Goal: Check status: Check status

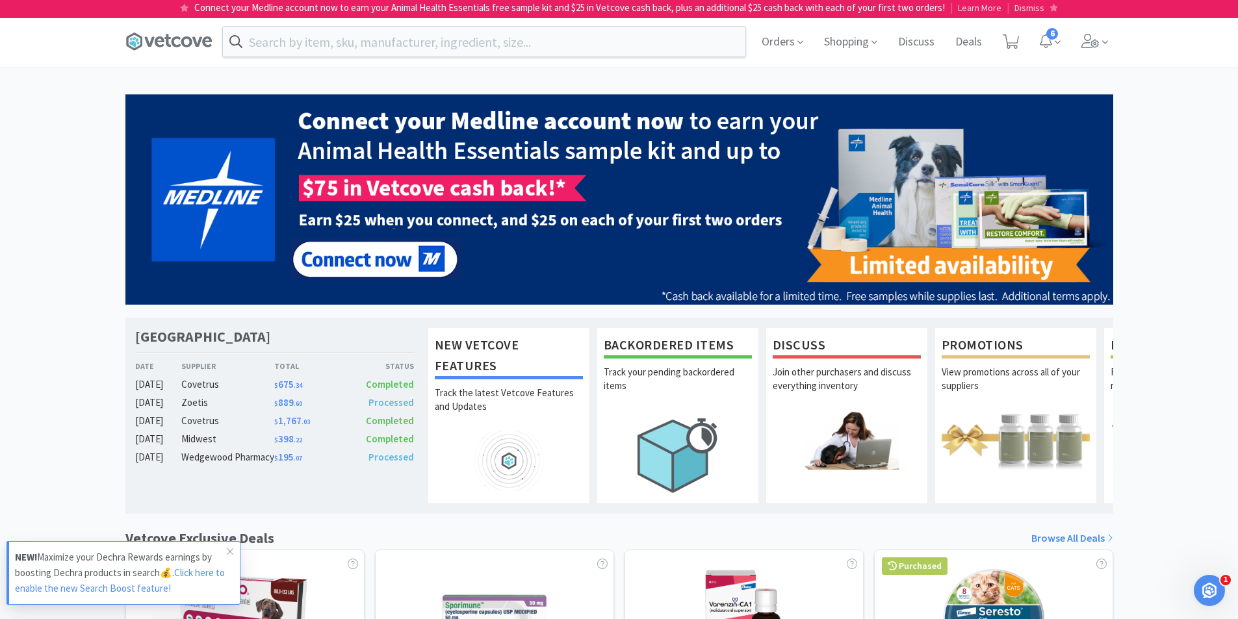
click at [1143, 138] on div "[GEOGRAPHIC_DATA] Date Supplier Total Status [DATE] Covetrus $ 675 . 34 Complet…" at bounding box center [619, 595] width 1238 height 1002
click at [1152, 235] on div "[GEOGRAPHIC_DATA] Date Supplier Total Status [DATE] Covetrus $ 675 . 34 Complet…" at bounding box center [619, 595] width 1238 height 1002
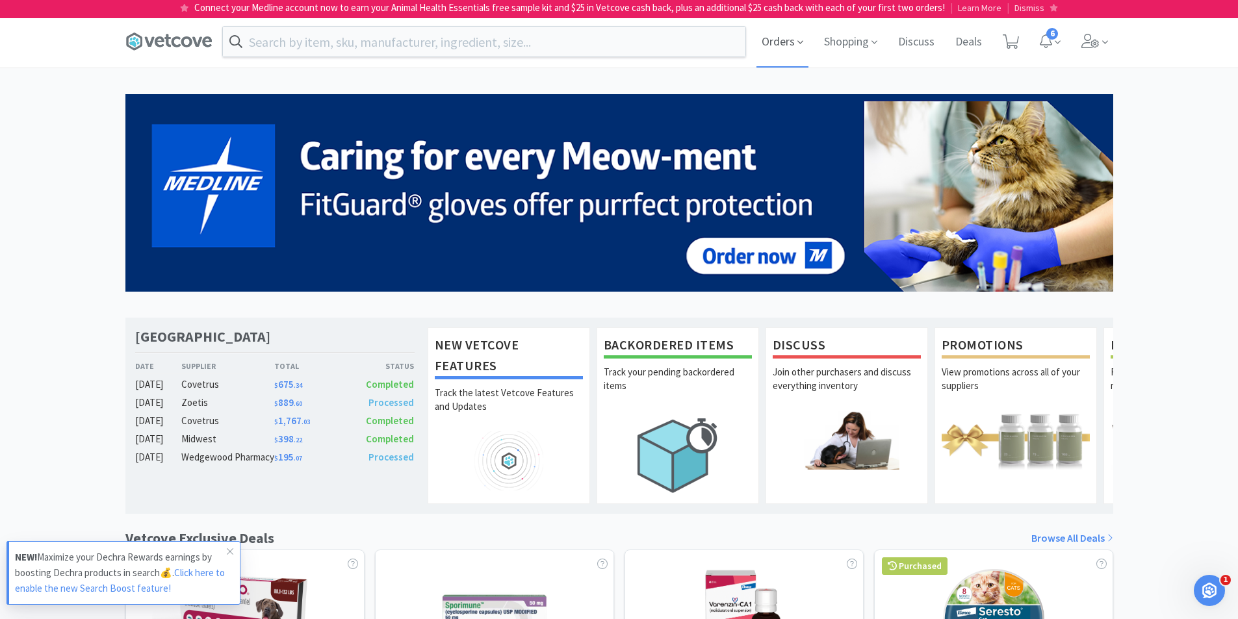
click at [767, 45] on span "Orders" at bounding box center [782, 42] width 52 height 52
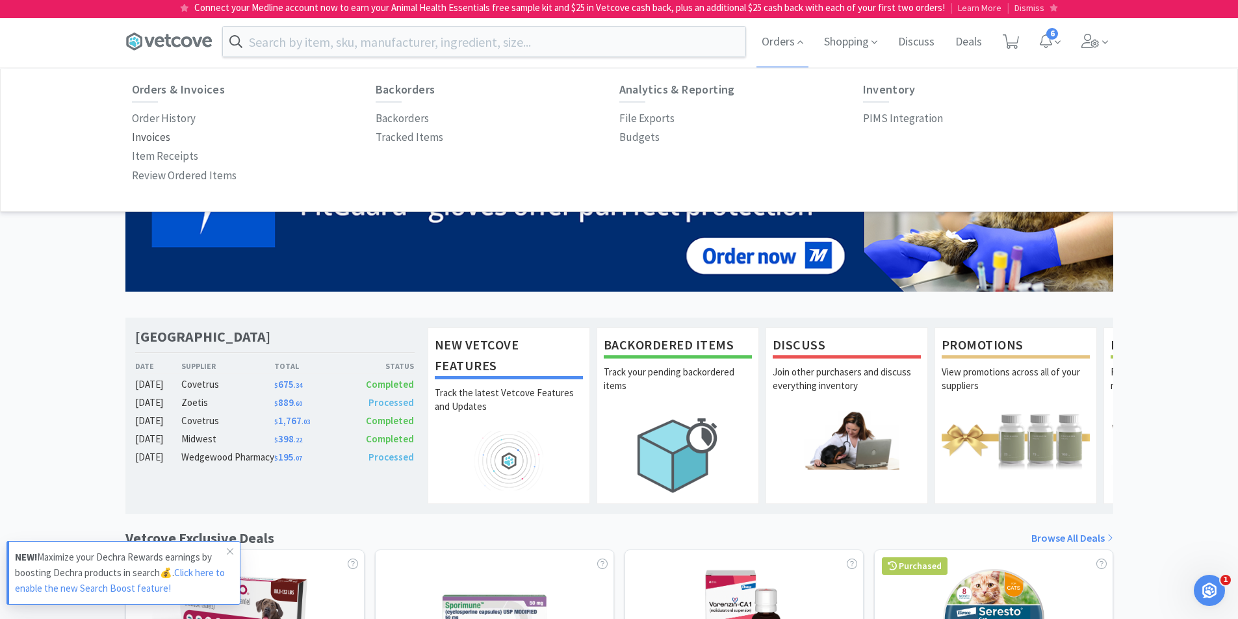
click at [149, 134] on p "Invoices" at bounding box center [151, 138] width 38 height 18
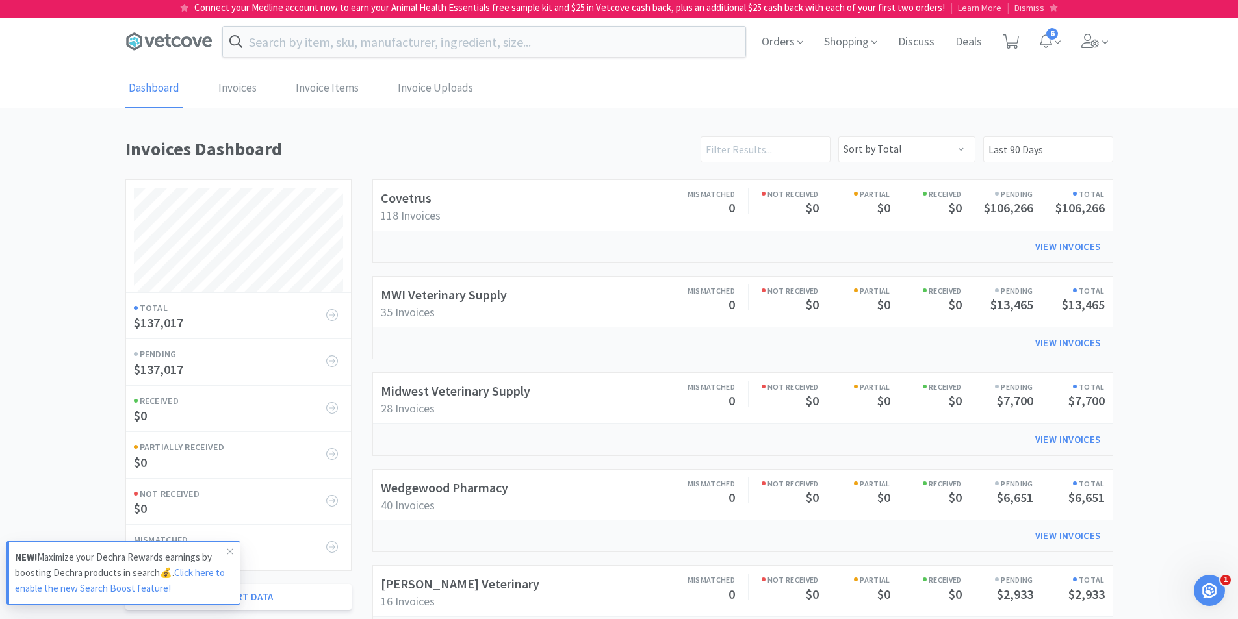
scroll to position [527, 987]
click at [778, 45] on span "Orders" at bounding box center [782, 42] width 52 height 52
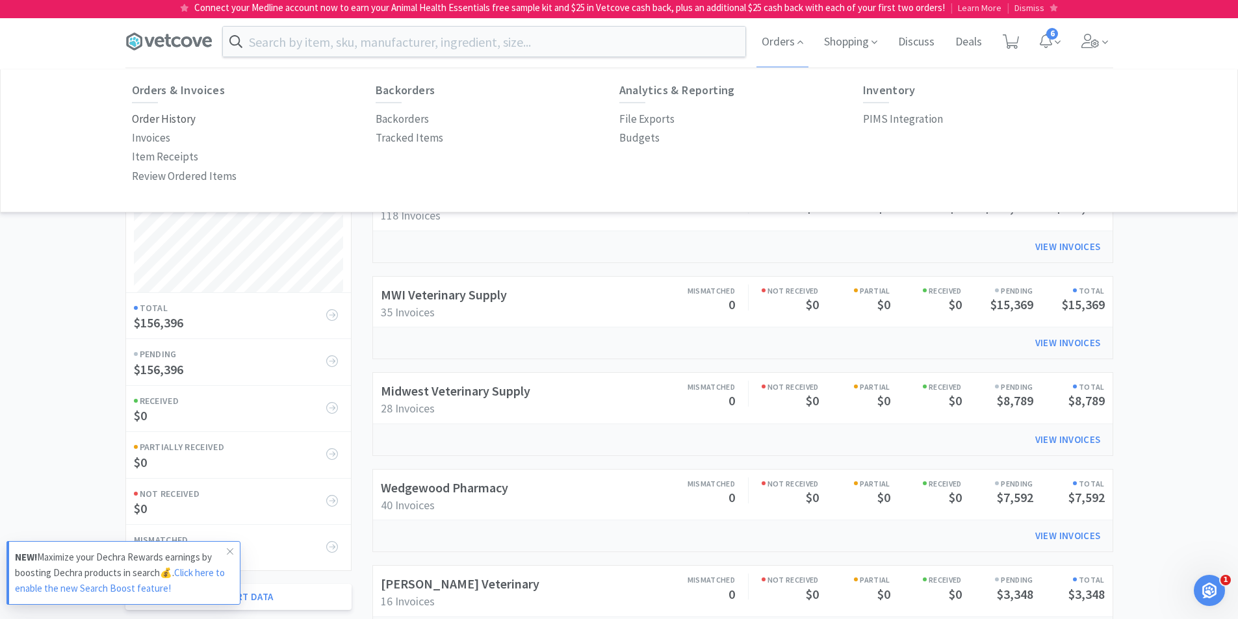
click at [166, 114] on p "Order History" at bounding box center [164, 119] width 64 height 18
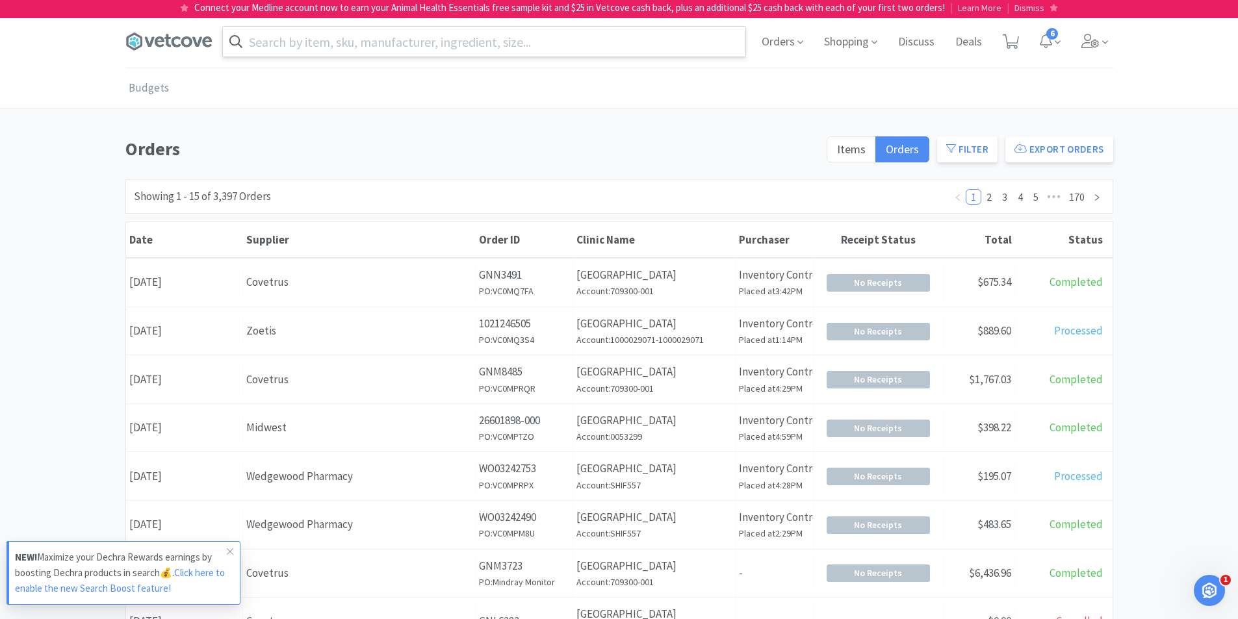
click at [417, 44] on input "text" at bounding box center [484, 42] width 522 height 30
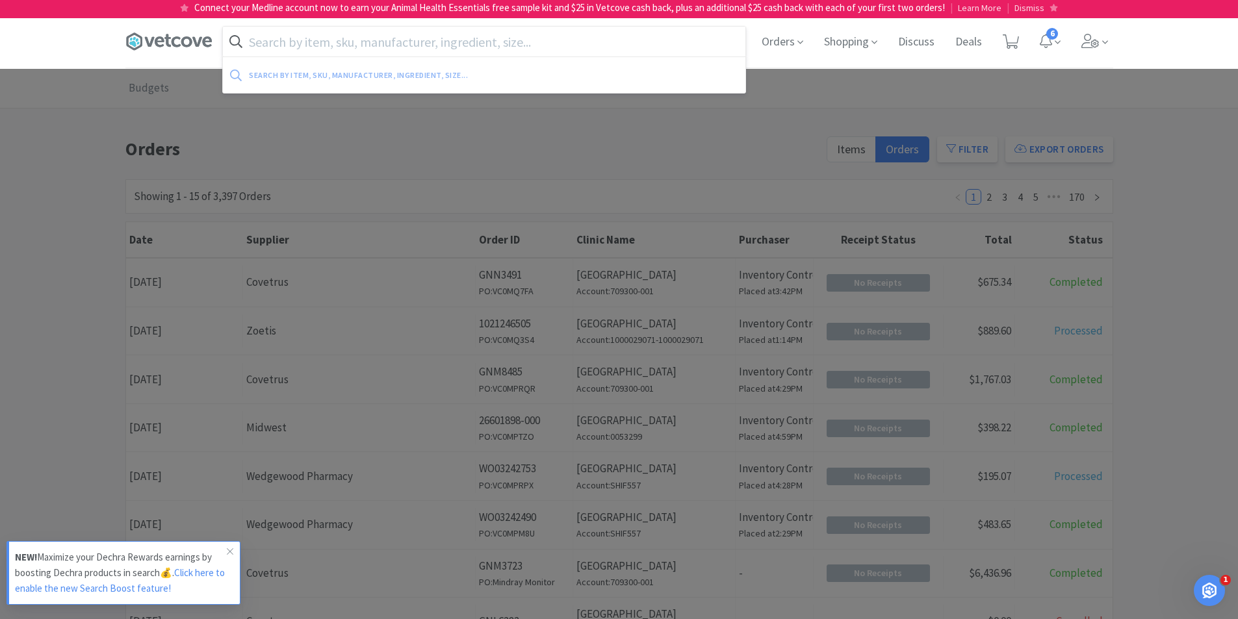
click at [447, 39] on input "text" at bounding box center [484, 42] width 522 height 30
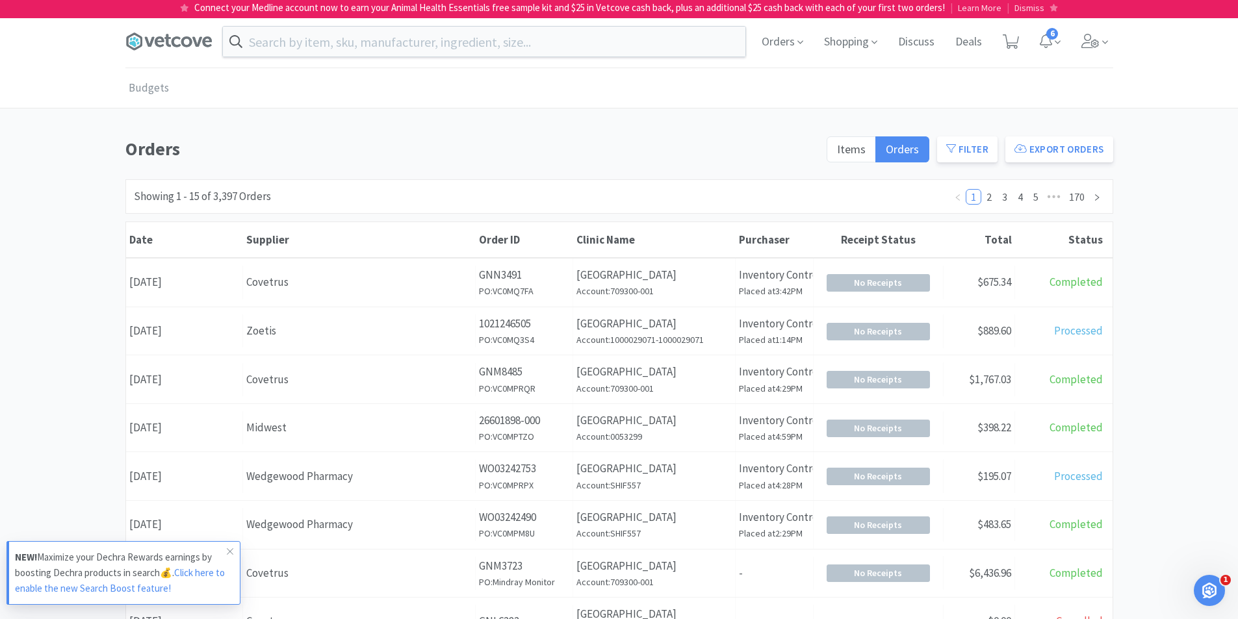
click at [268, 207] on div at bounding box center [619, 309] width 1238 height 619
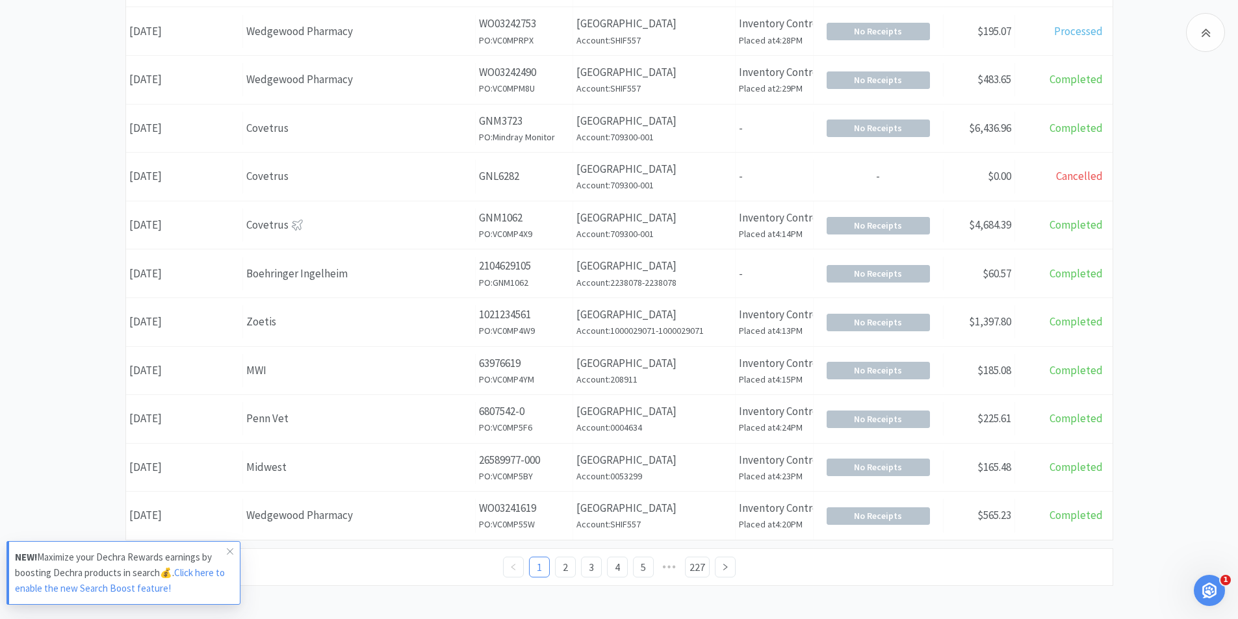
scroll to position [451, 0]
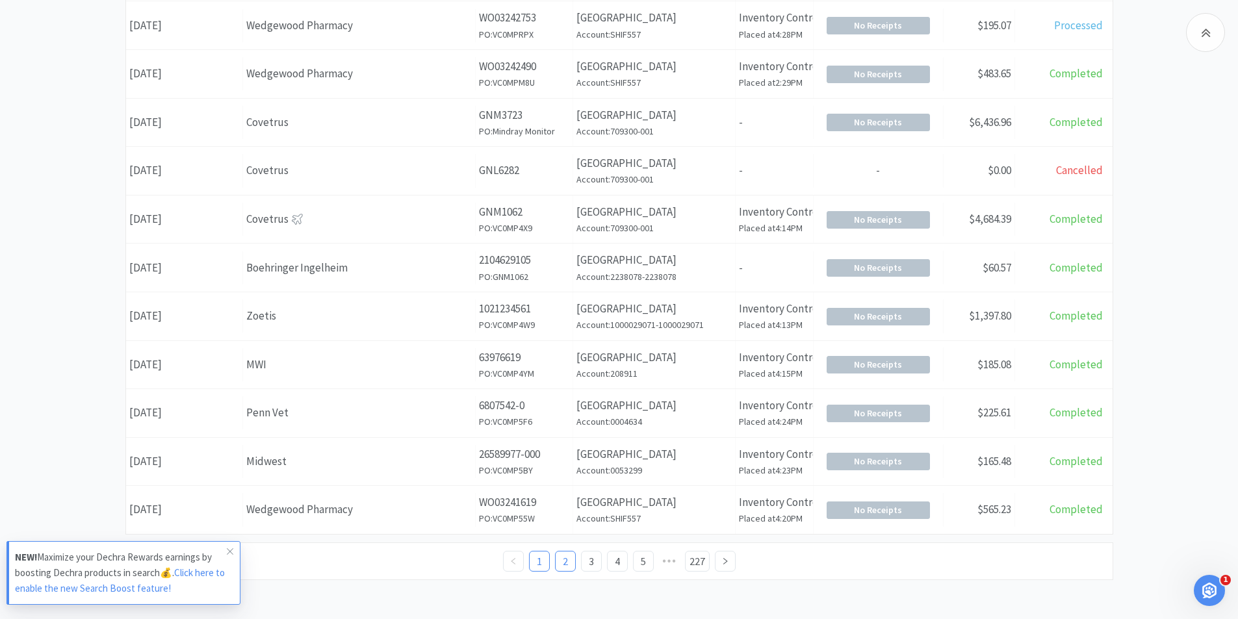
click at [568, 563] on link "2" at bounding box center [564, 561] width 19 height 19
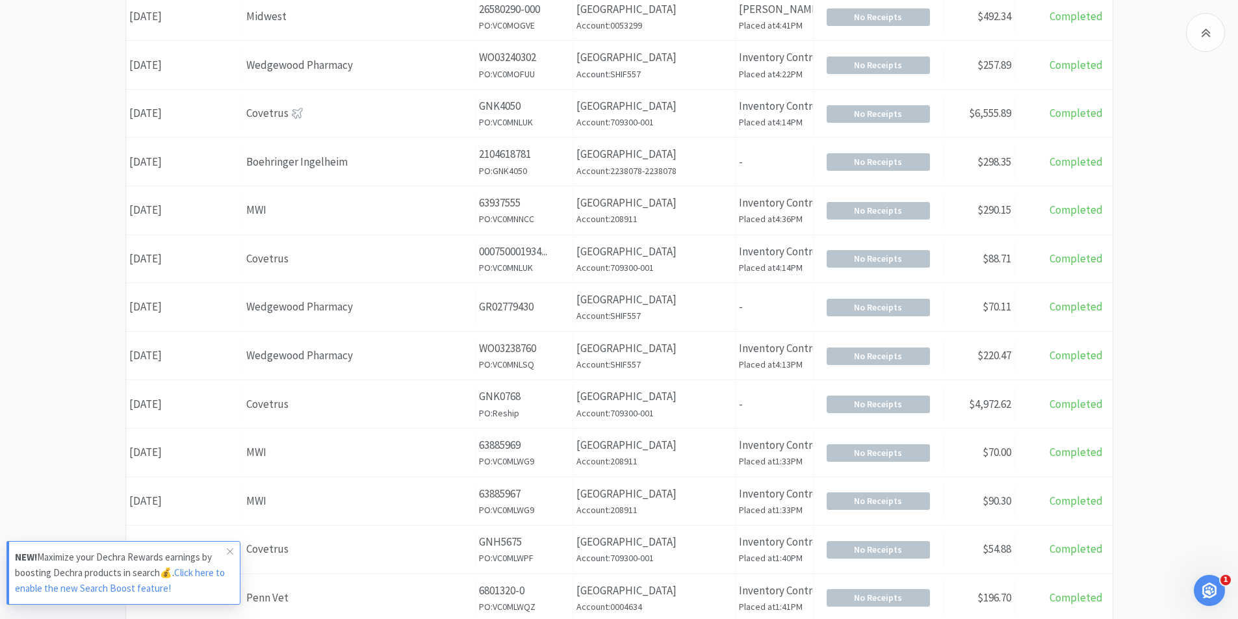
scroll to position [325, 0]
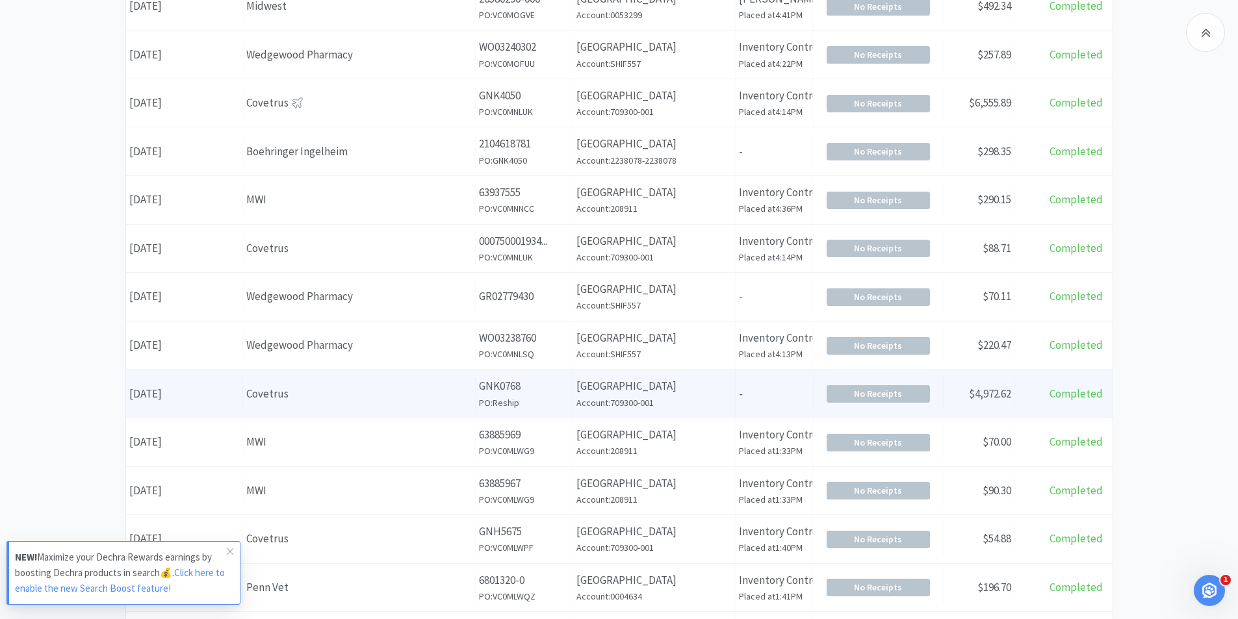
click at [214, 405] on div "Date [DATE]" at bounding box center [184, 393] width 117 height 33
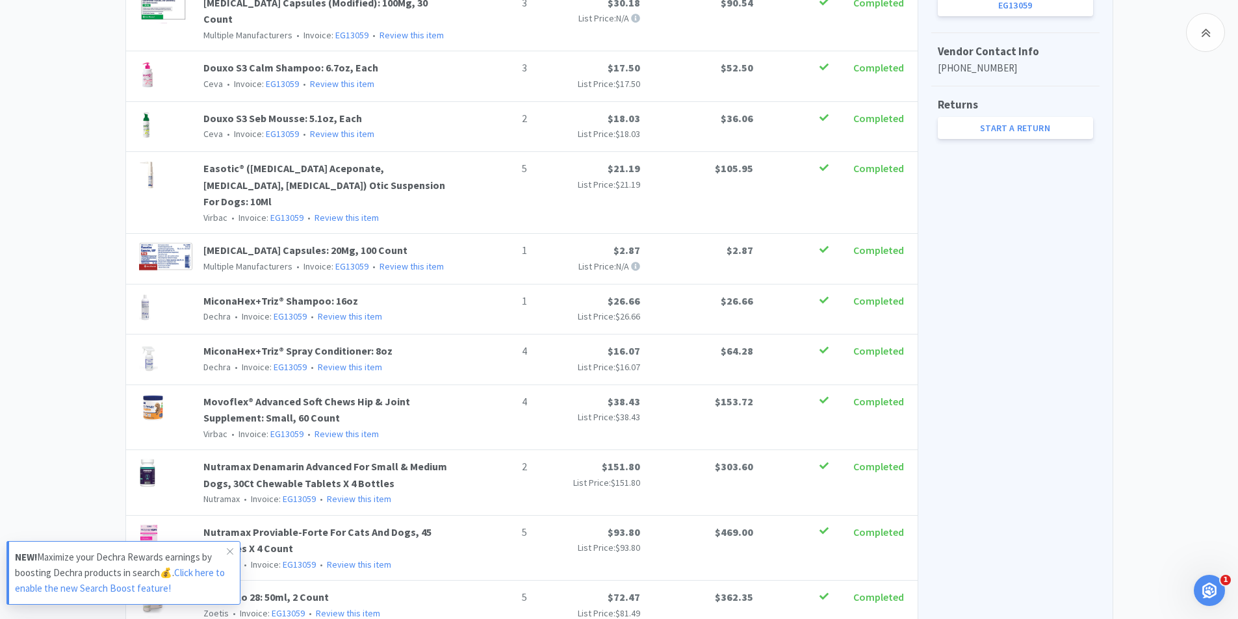
scroll to position [520, 0]
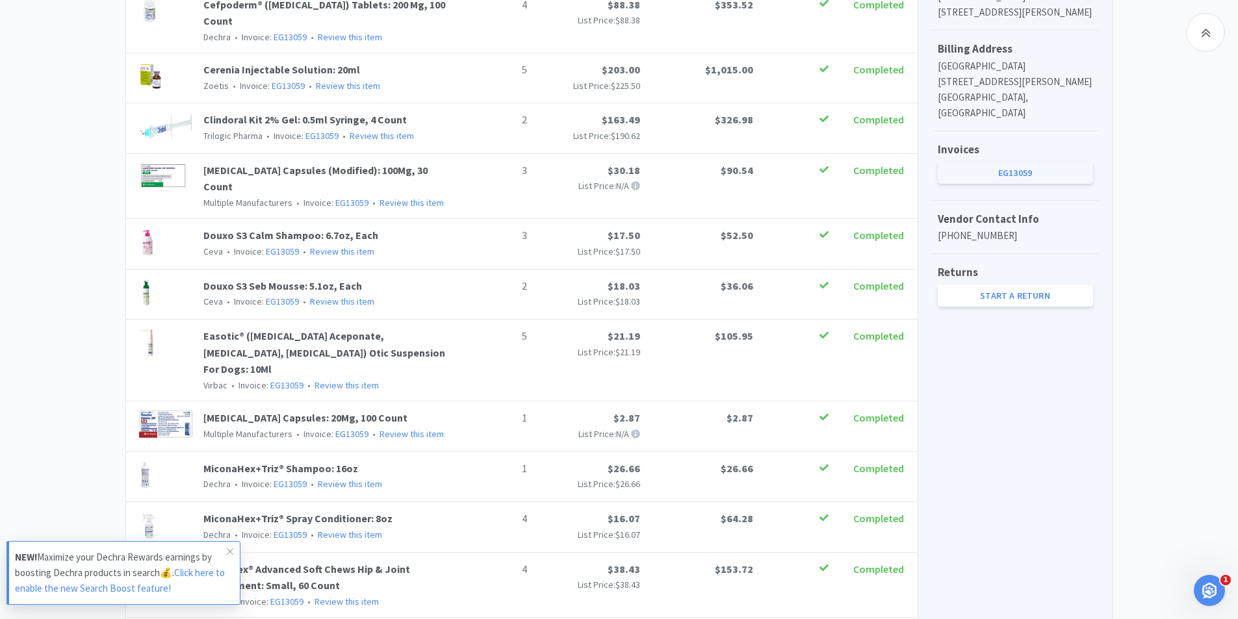
click at [1018, 184] on link "EG13059" at bounding box center [1014, 173] width 155 height 22
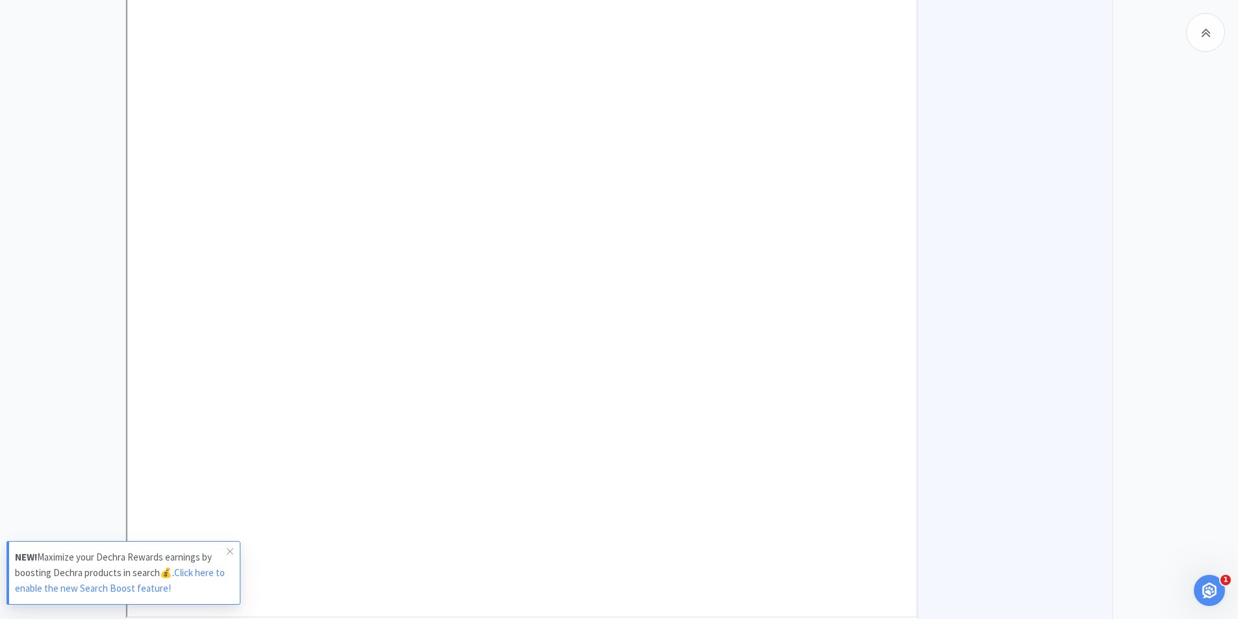
scroll to position [1614, 0]
click at [227, 554] on icon at bounding box center [230, 551] width 8 height 10
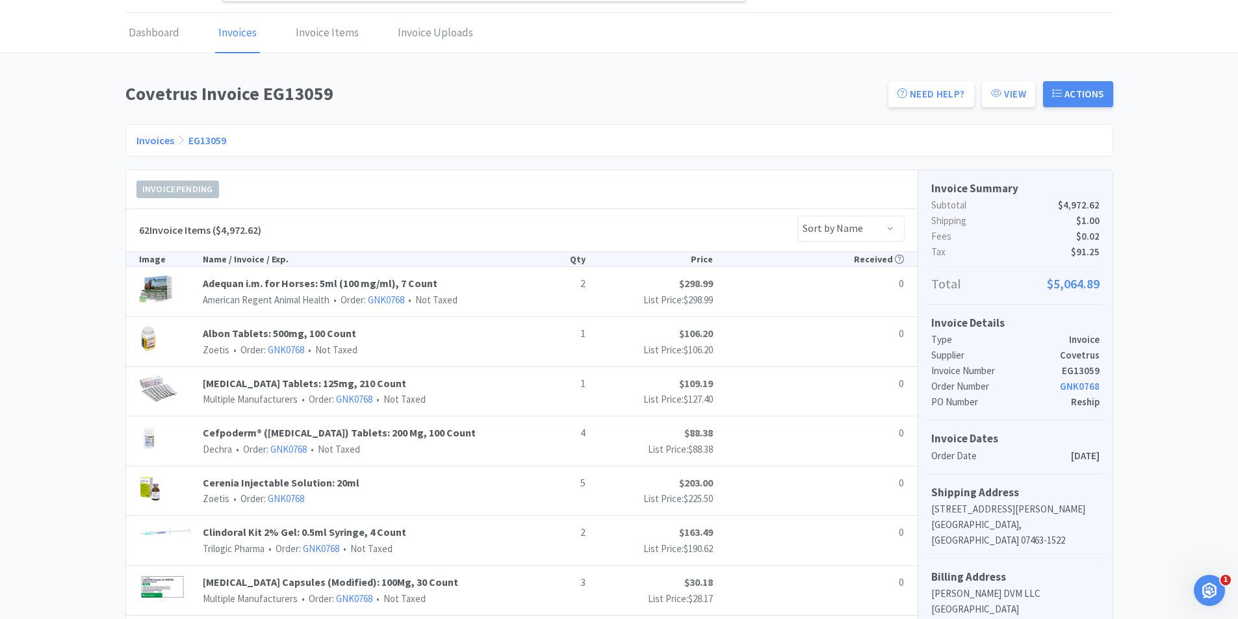
scroll to position [0, 0]
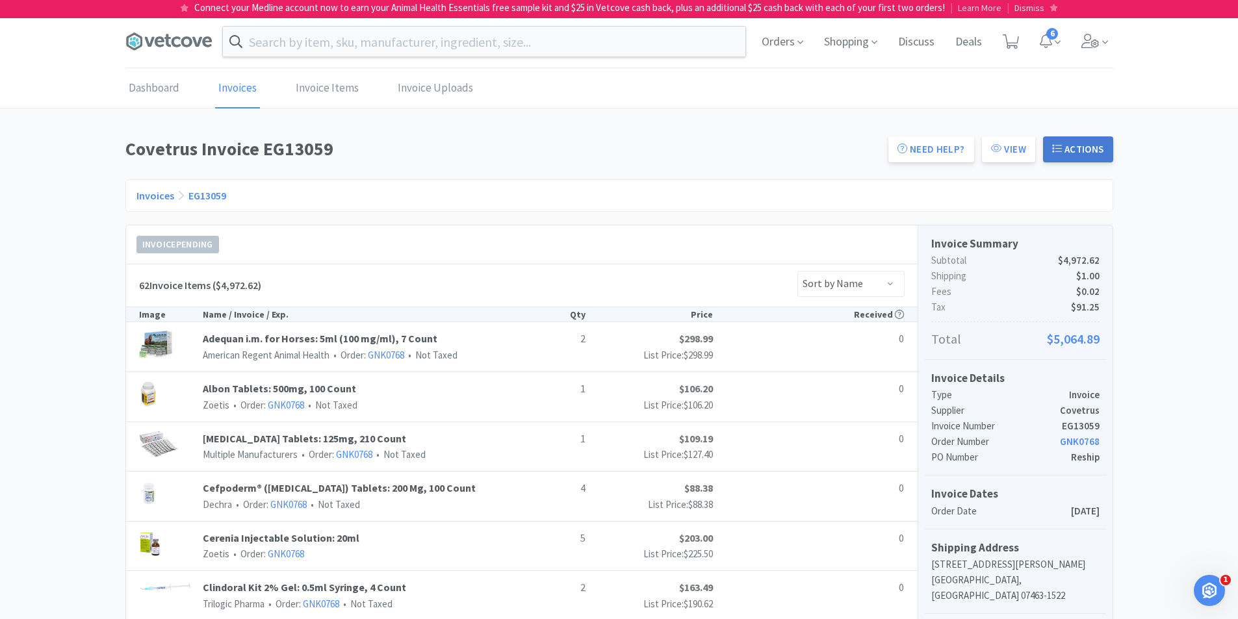
drag, startPoint x: 1067, startPoint y: 152, endPoint x: 1058, endPoint y: 155, distance: 9.5
click at [1063, 154] on button "Actions" at bounding box center [1078, 149] width 70 height 26
click at [1001, 37] on span at bounding box center [1010, 42] width 27 height 52
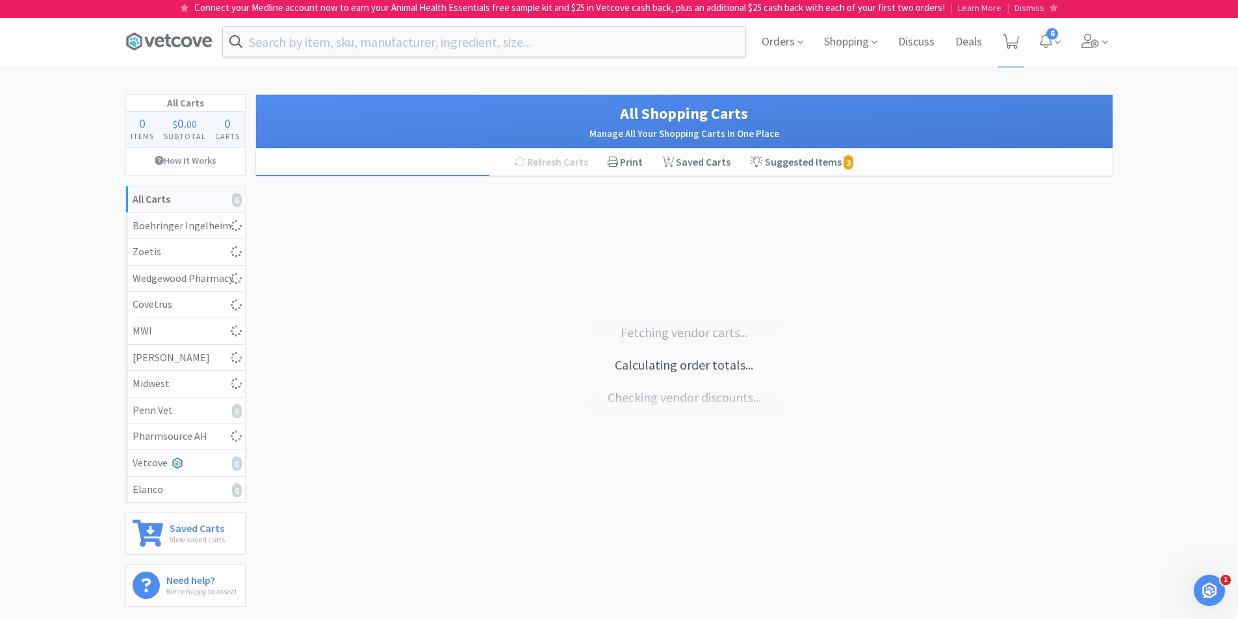
select select "4"
select select "1"
select select "2"
select select "1"
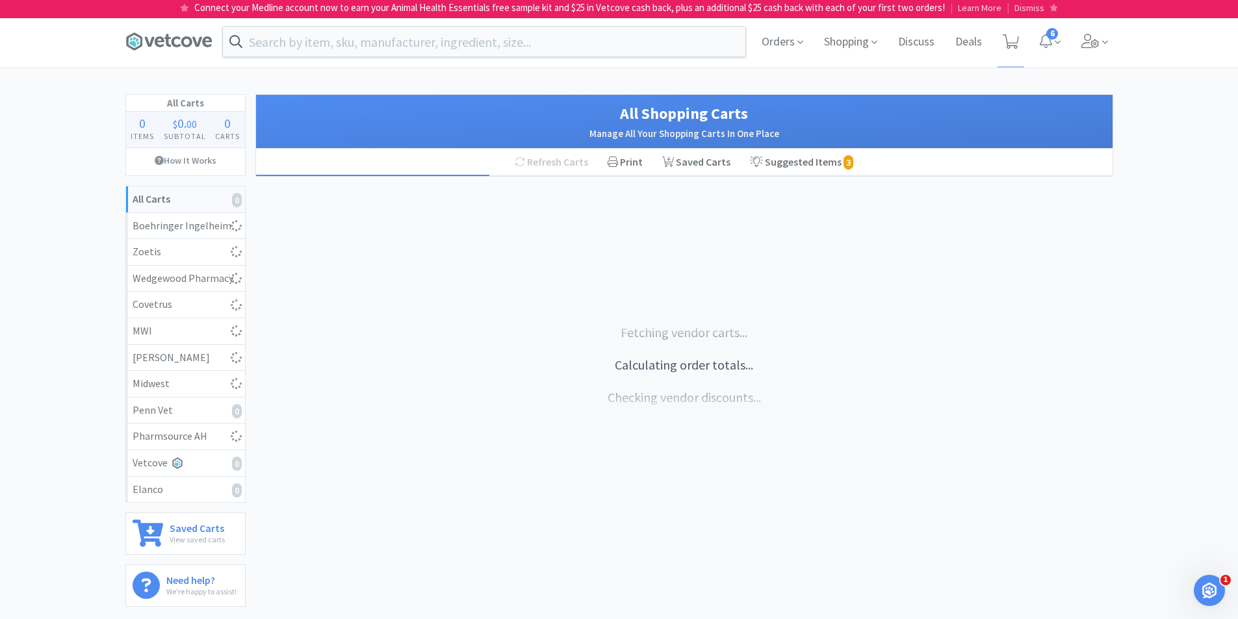
select select "2"
select select "1"
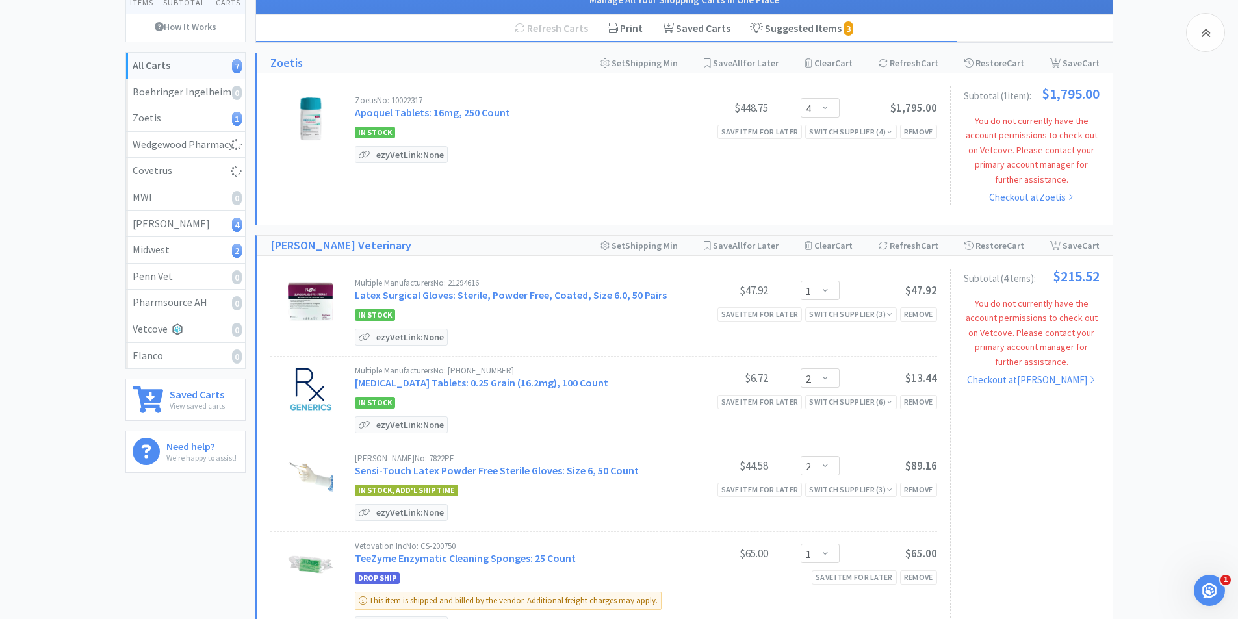
scroll to position [195, 0]
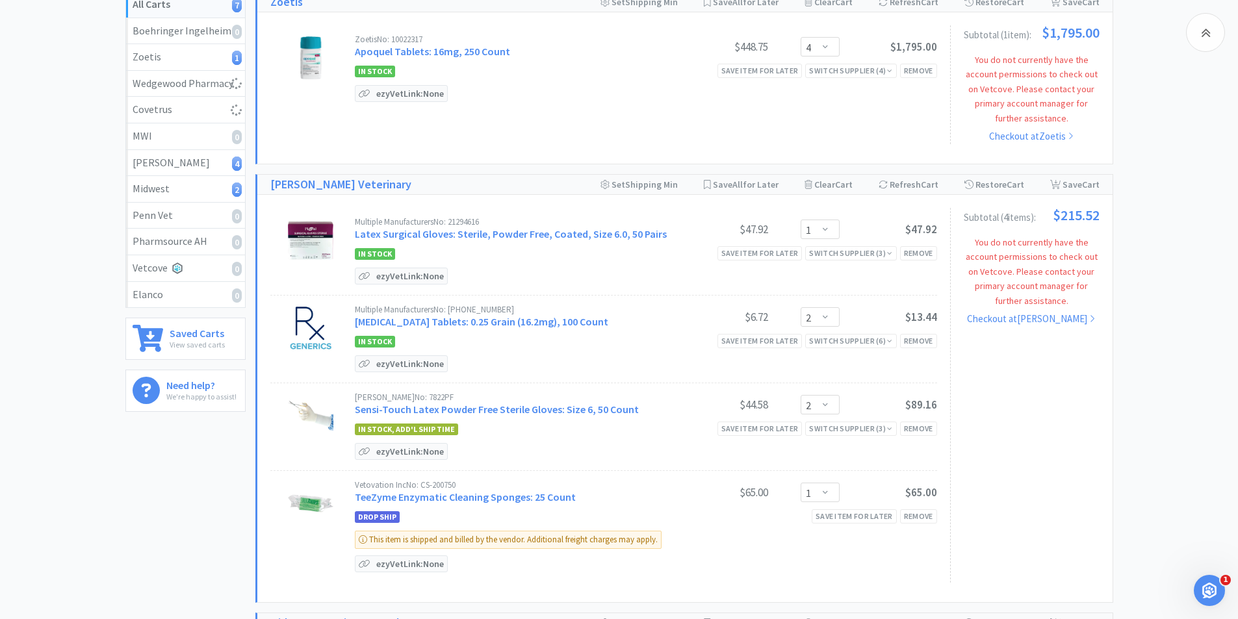
select select "1"
select select "2"
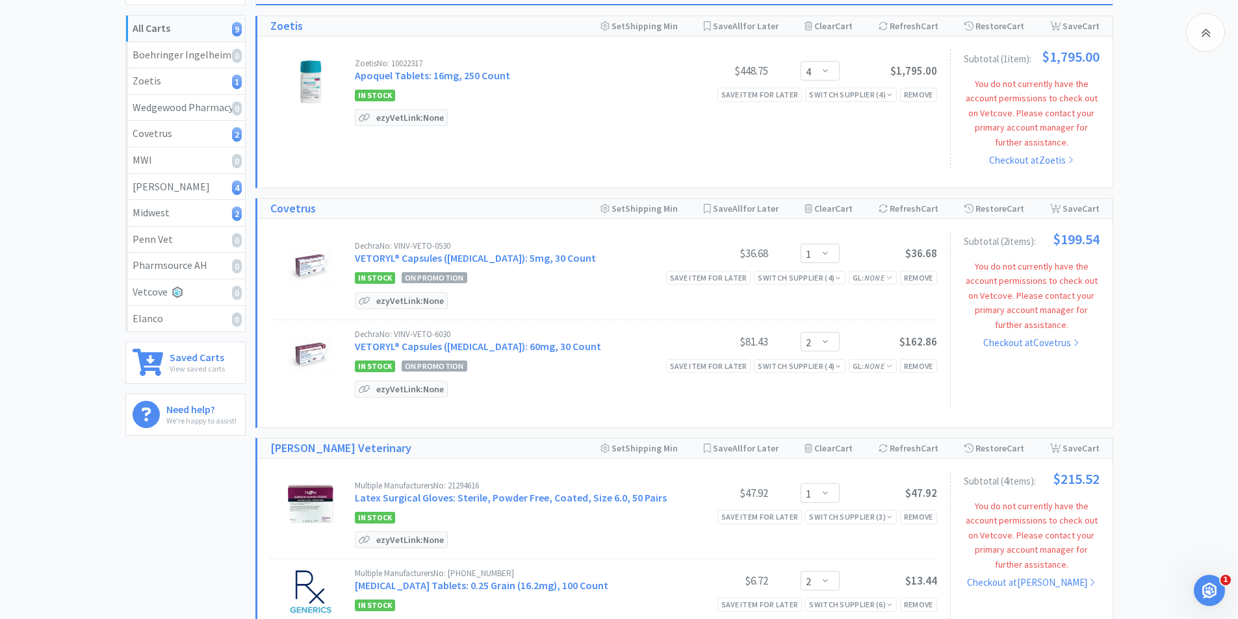
scroll to position [0, 0]
